Goal: Transaction & Acquisition: Purchase product/service

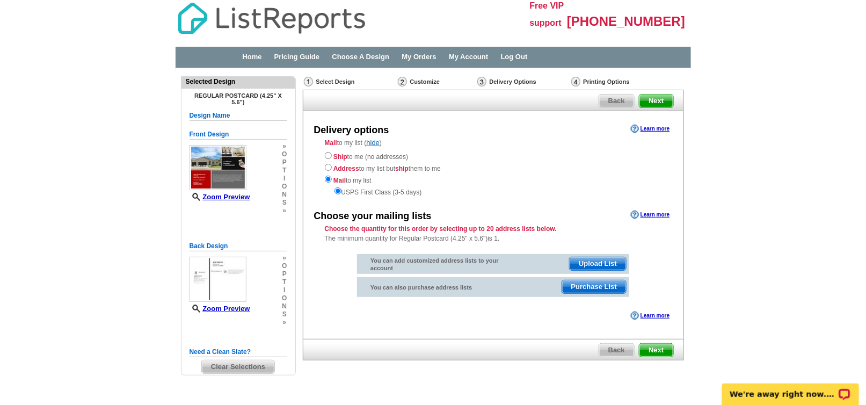
scroll to position [19, 0]
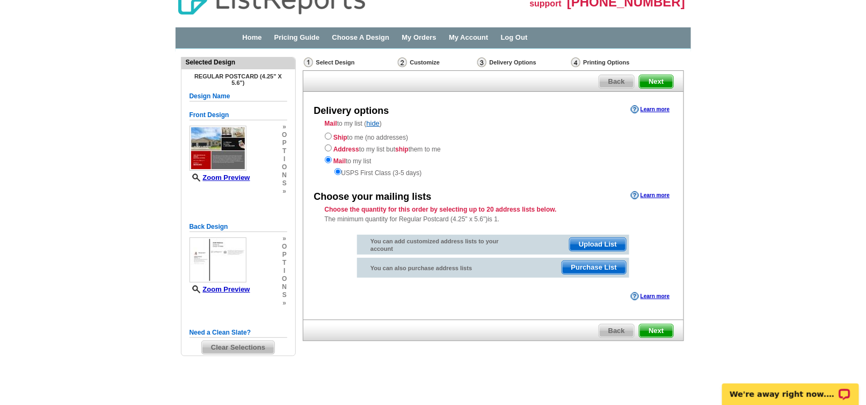
click at [338, 63] on div "Select Design" at bounding box center [350, 63] width 94 height 13
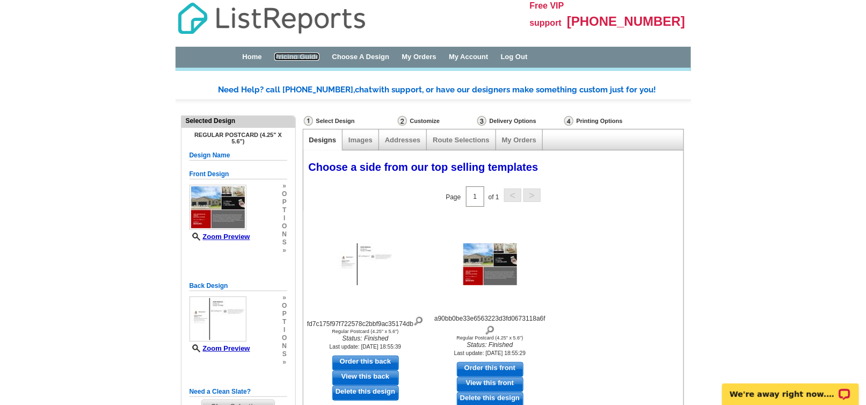
click at [318, 59] on link "Pricing Guide" at bounding box center [297, 57] width 46 height 8
click at [754, 82] on main "Need Help? call 800-260-5887, chat with support, or have our designers make som…" at bounding box center [433, 345] width 866 height 554
drag, startPoint x: 773, startPoint y: 75, endPoint x: 269, endPoint y: 14, distance: 507.7
click at [765, 71] on main "Need Help? call 800-260-5887, chat with support, or have our designers make som…" at bounding box center [433, 345] width 866 height 554
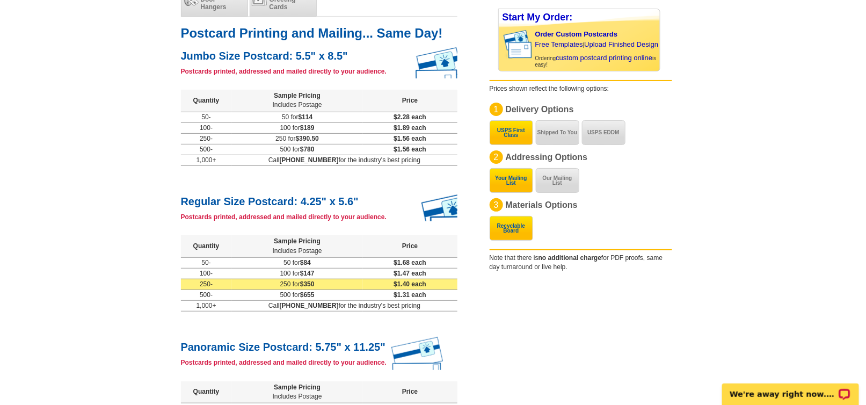
scroll to position [161, 0]
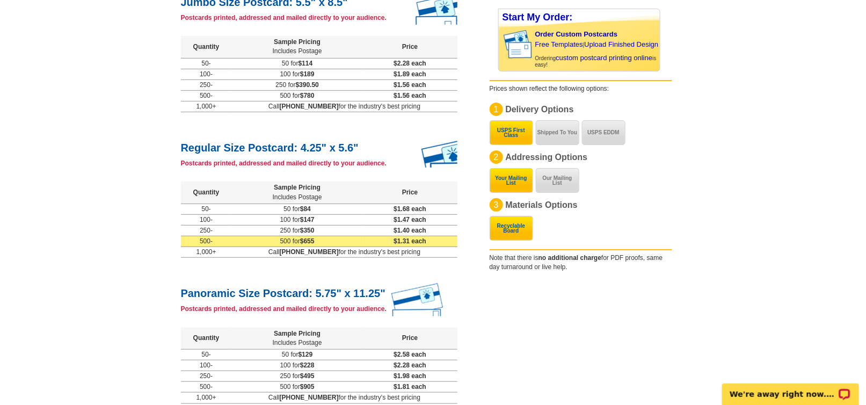
click at [315, 242] on span "$655" at bounding box center [307, 241] width 14 height 8
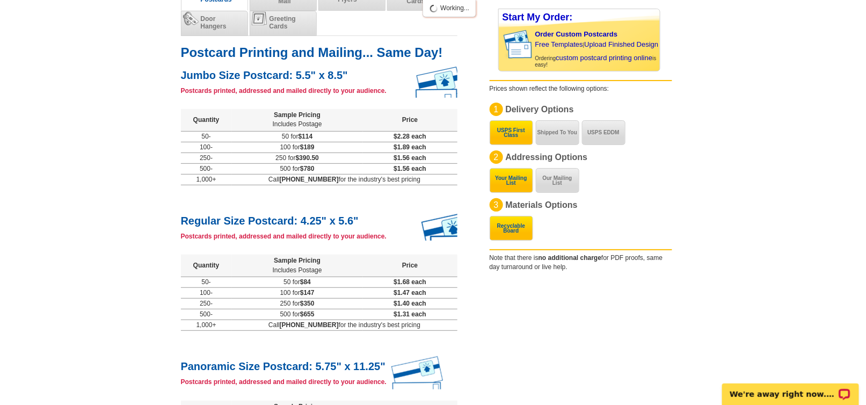
scroll to position [107, 0]
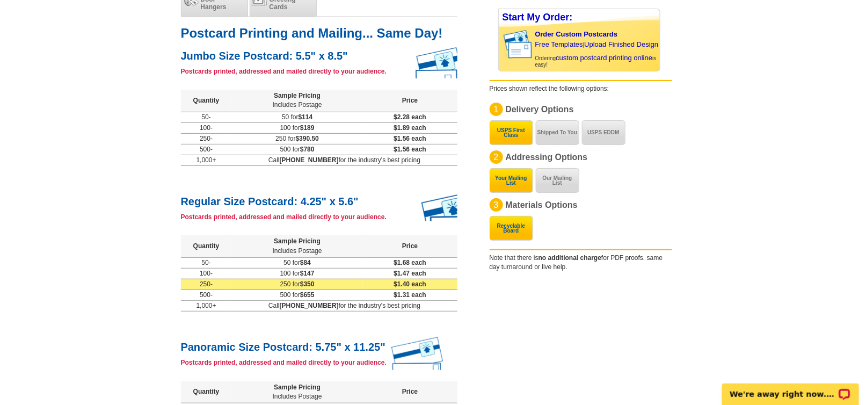
click at [326, 283] on td "250 for $350" at bounding box center [297, 284] width 131 height 11
click at [311, 284] on span "$350" at bounding box center [307, 284] width 14 height 8
click at [310, 283] on span "$350" at bounding box center [307, 284] width 14 height 8
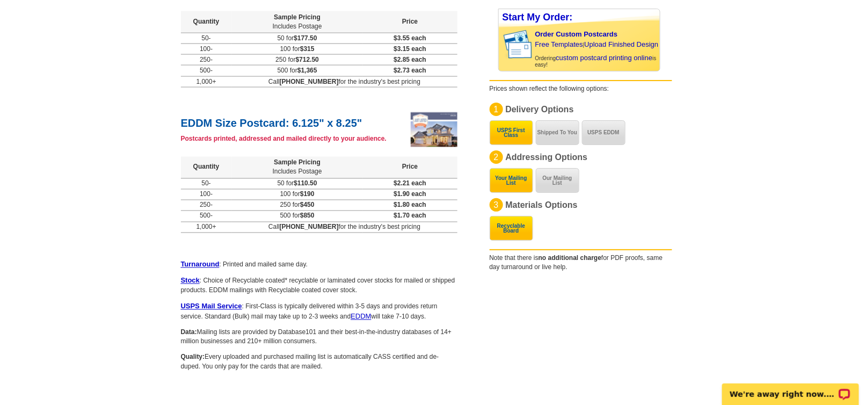
scroll to position [625, 0]
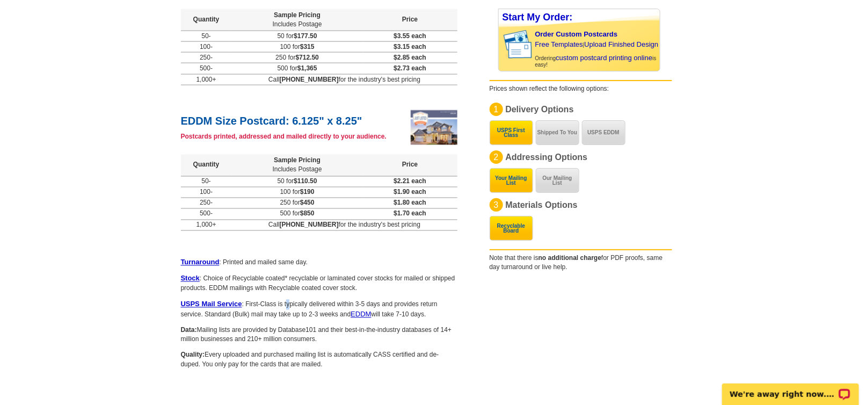
click at [288, 295] on div "Turnaround : Printed and mailed same day. Stock : Choice of Recyclable coated* …" at bounding box center [319, 314] width 276 height 112
click at [288, 279] on p "Stock : Choice of Recyclable coated* recyclable or laminated cover stocks for m…" at bounding box center [319, 283] width 276 height 19
click at [281, 333] on p "Data: Mailing lists are provided by Database101 and their best-in-the-industry …" at bounding box center [319, 335] width 276 height 18
click at [356, 311] on link "EDDM" at bounding box center [361, 314] width 20 height 8
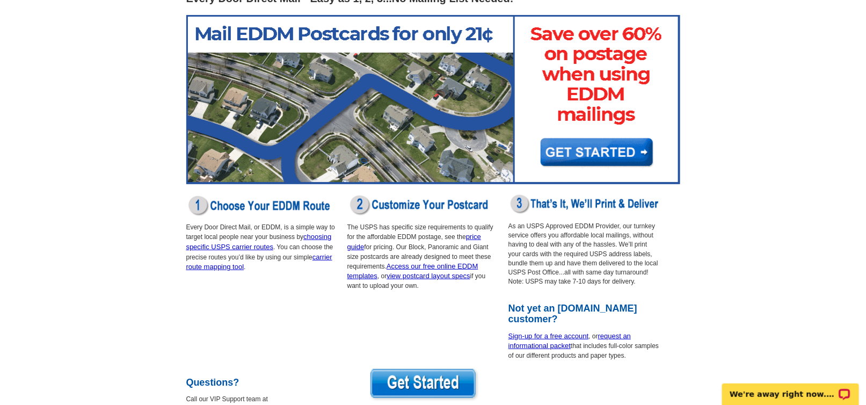
scroll to position [107, 0]
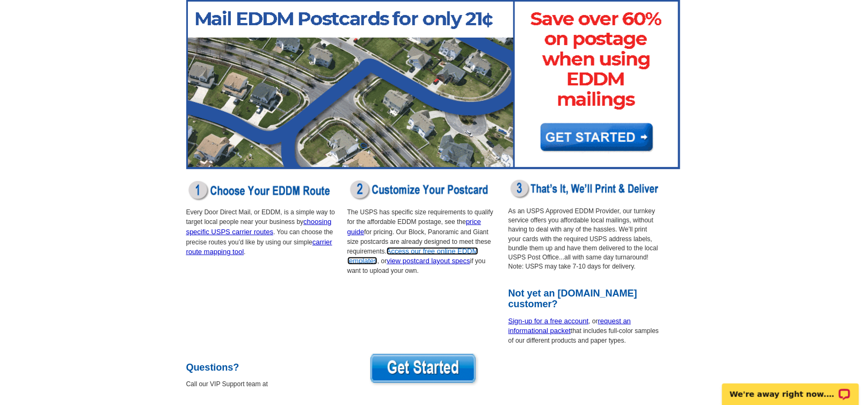
click at [416, 252] on link "Access our free online EDDM templates" at bounding box center [412, 256] width 131 height 18
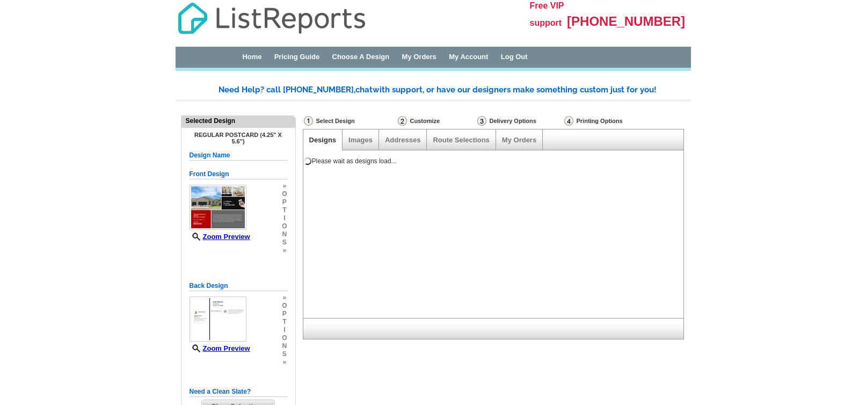
select select "4"
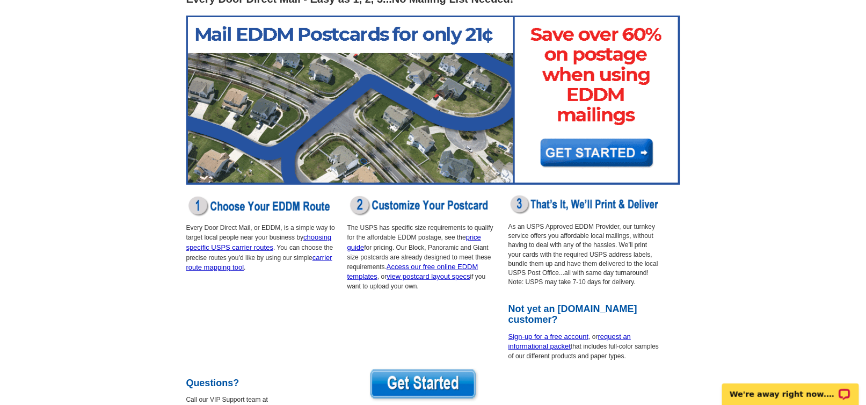
scroll to position [72, 0]
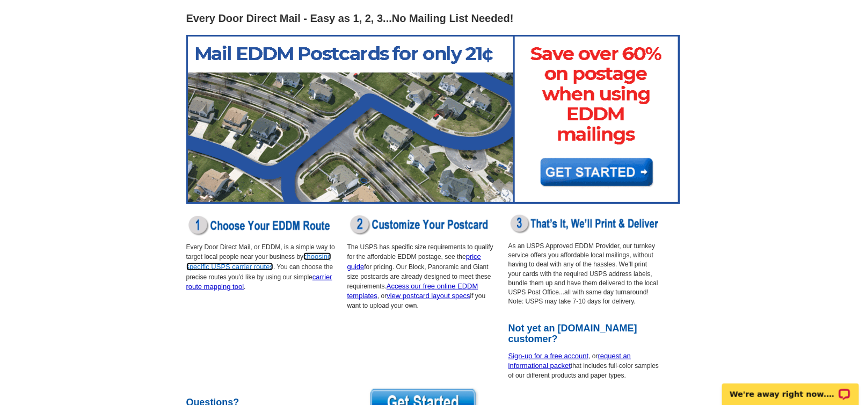
click at [320, 257] on link "choosing specific USPS carrier routes" at bounding box center [258, 261] width 145 height 18
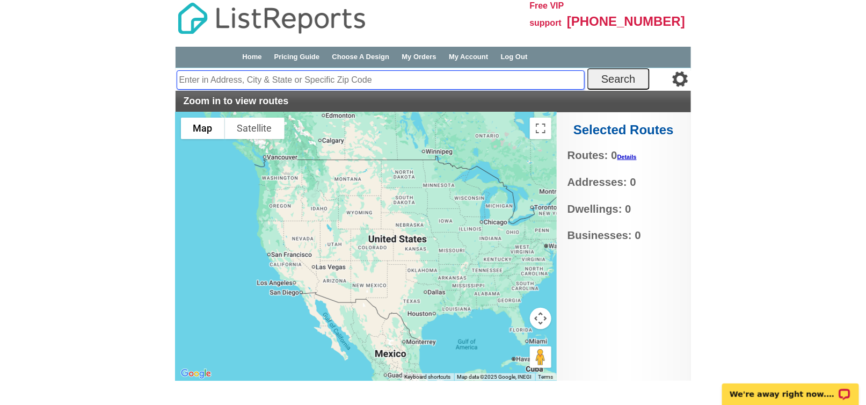
click at [332, 76] on input "text" at bounding box center [381, 79] width 408 height 19
drag, startPoint x: 332, startPoint y: 75, endPoint x: 304, endPoint y: 78, distance: 28.0
click at [304, 78] on input "text" at bounding box center [381, 79] width 408 height 19
paste input "Built in [DATE] with smart-home features, newer owned solar, and modern design,…"
type input "Built in [DATE] with smart-home features, newer owned solar, and modern design,…"
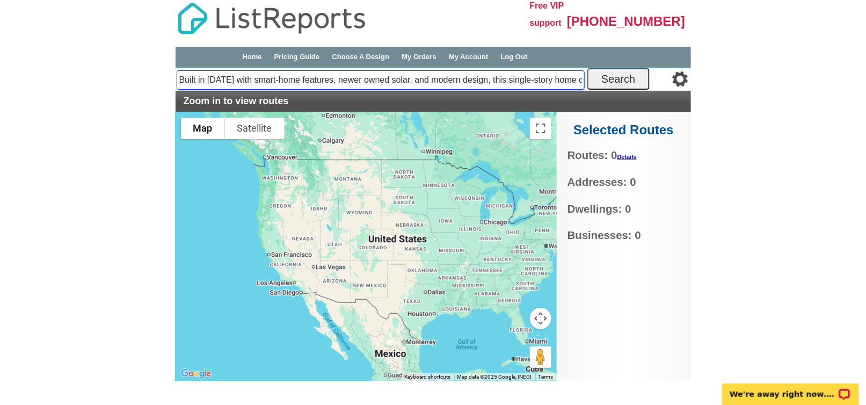
scroll to position [0, 1431]
click at [578, 81] on input "Built in 2021 with smart-home features, newer owned solar, and modern design, t…" at bounding box center [381, 79] width 408 height 19
click at [577, 83] on input "Built in 2021 with smart-home features, newer owned solar, and modern design, t…" at bounding box center [381, 79] width 408 height 19
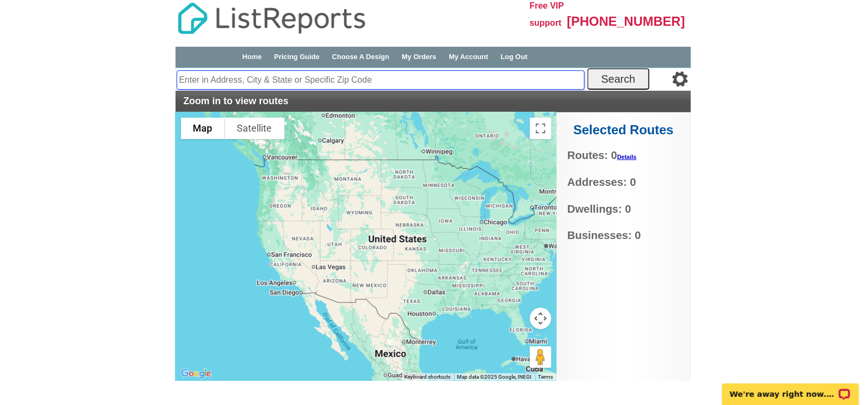
scroll to position [0, 0]
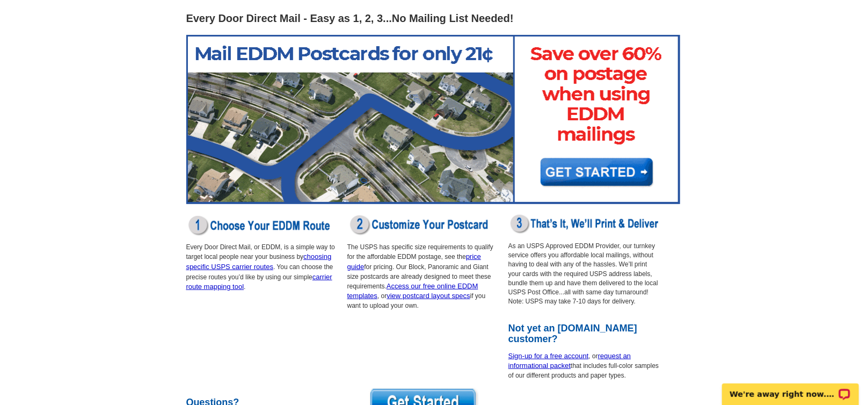
click at [780, 105] on main "Every Door Direct Mail - Easy as 1, 2, 3...No Mailing List Needed! Every Door D…" at bounding box center [433, 223] width 866 height 454
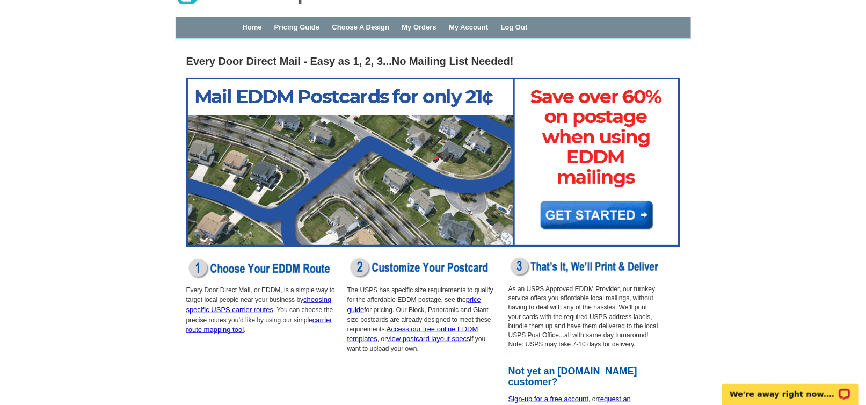
scroll to position [54, 0]
